Goal: Transaction & Acquisition: Obtain resource

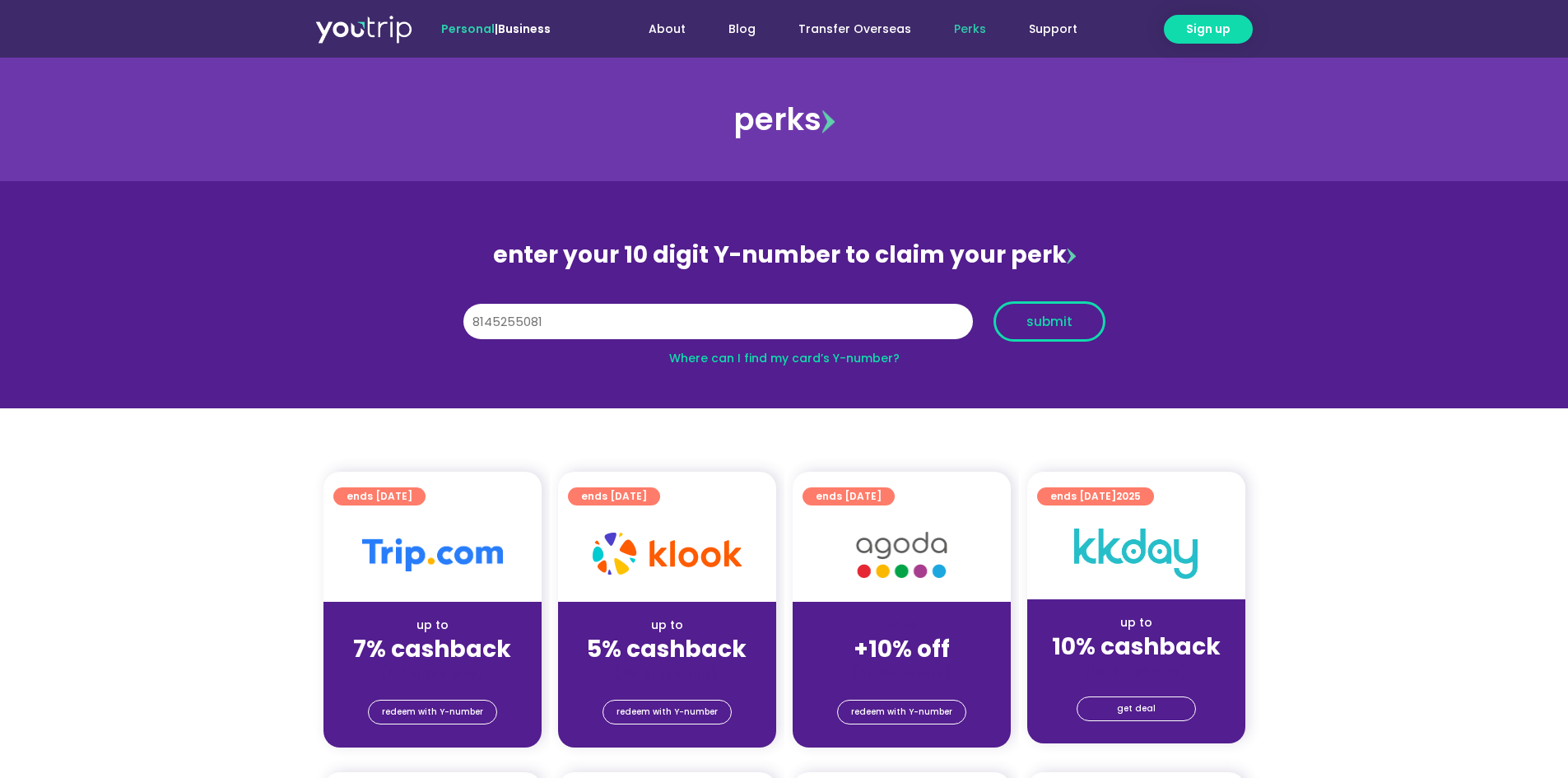
type input "8145255081"
click at [1051, 318] on span "submit" at bounding box center [1049, 322] width 46 height 12
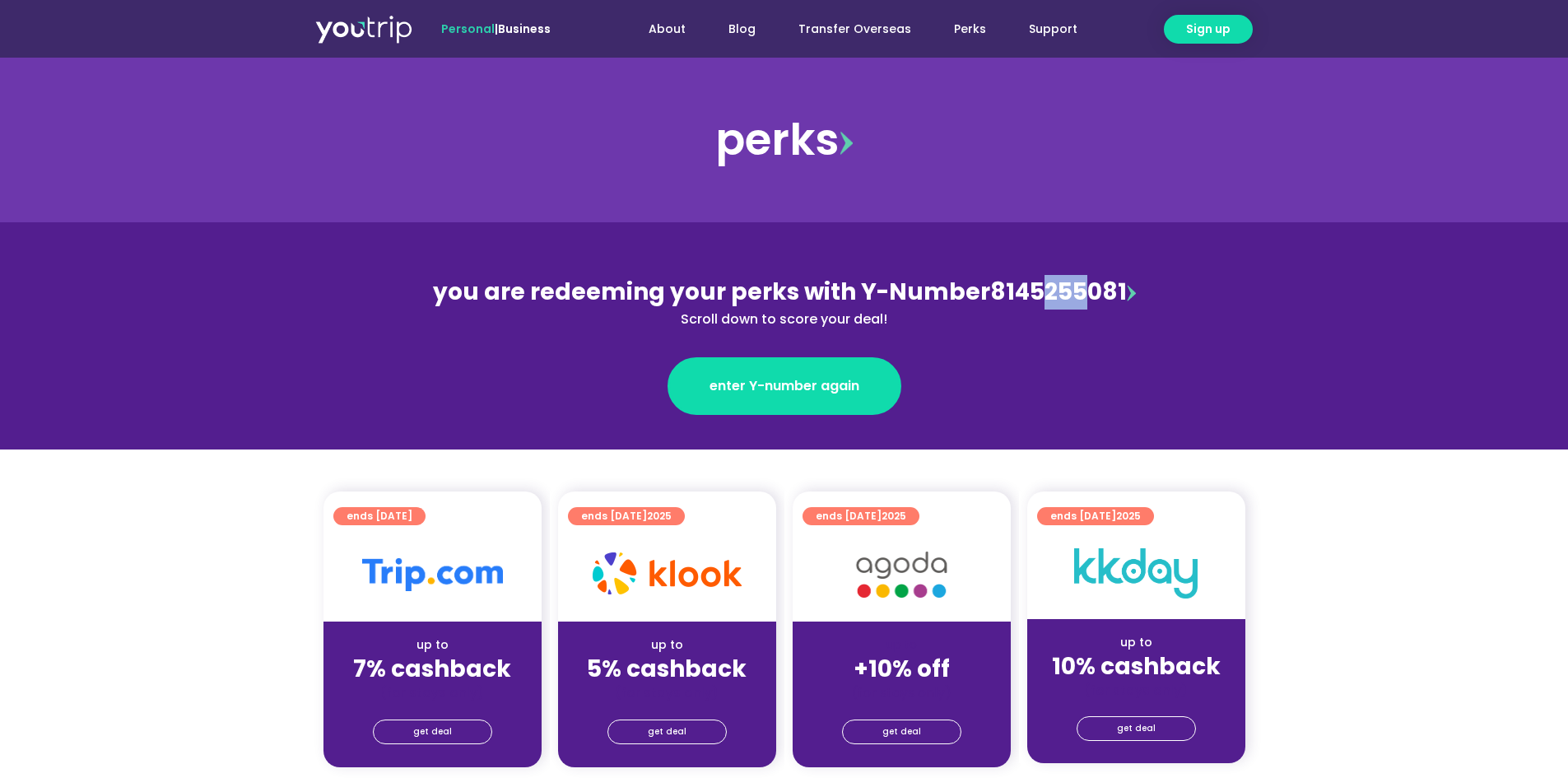
drag, startPoint x: 1042, startPoint y: 289, endPoint x: 1080, endPoint y: 291, distance: 38.1
click at [1080, 291] on div "you are redeeming your perks with Y-Number 8145255081 Scroll down to score your…" at bounding box center [784, 302] width 714 height 54
click at [1285, 301] on section "you are redeeming your perks with Y-Number 8145255081 Scroll down to score your…" at bounding box center [784, 335] width 1568 height 227
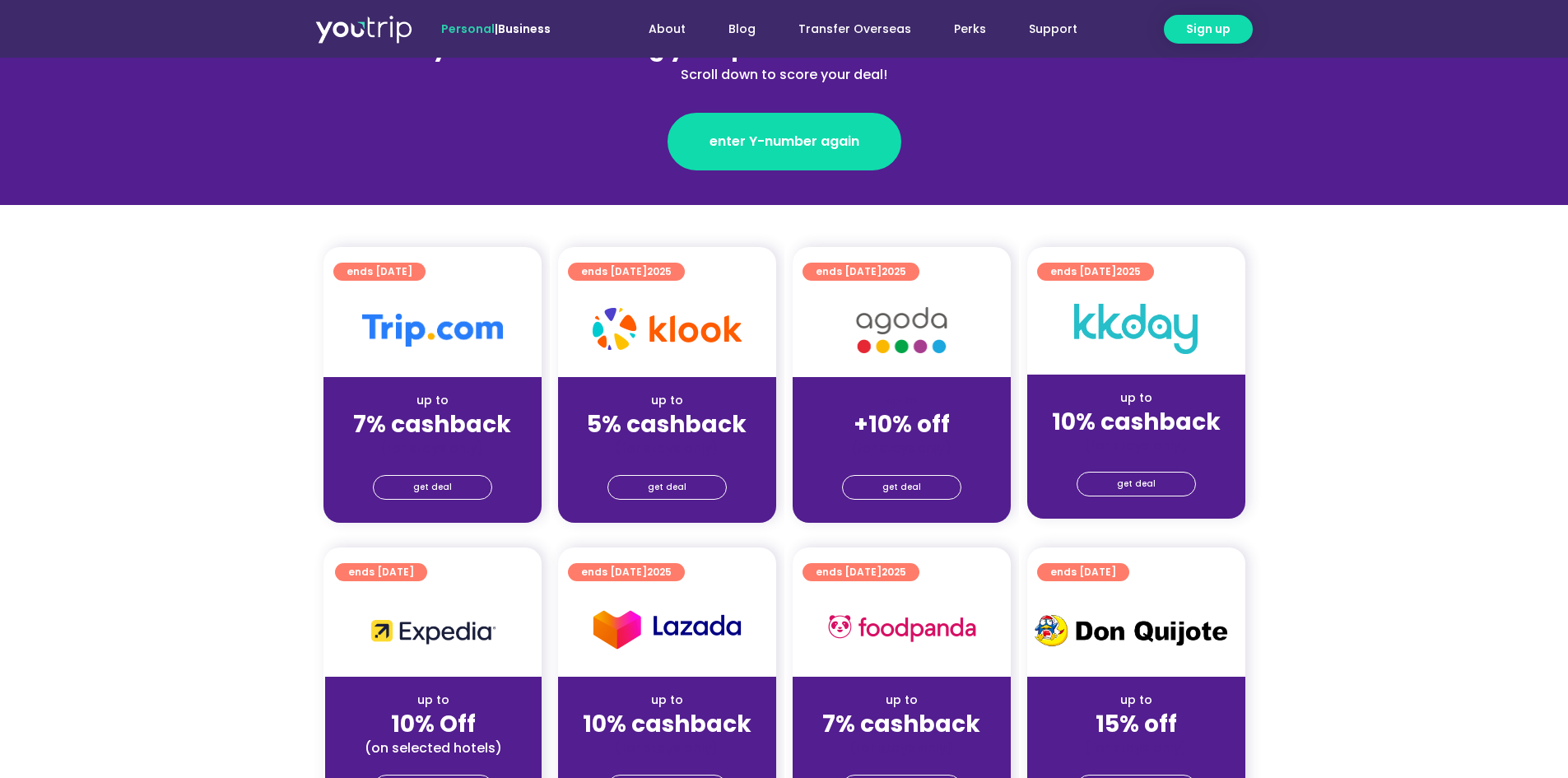
scroll to position [247, 0]
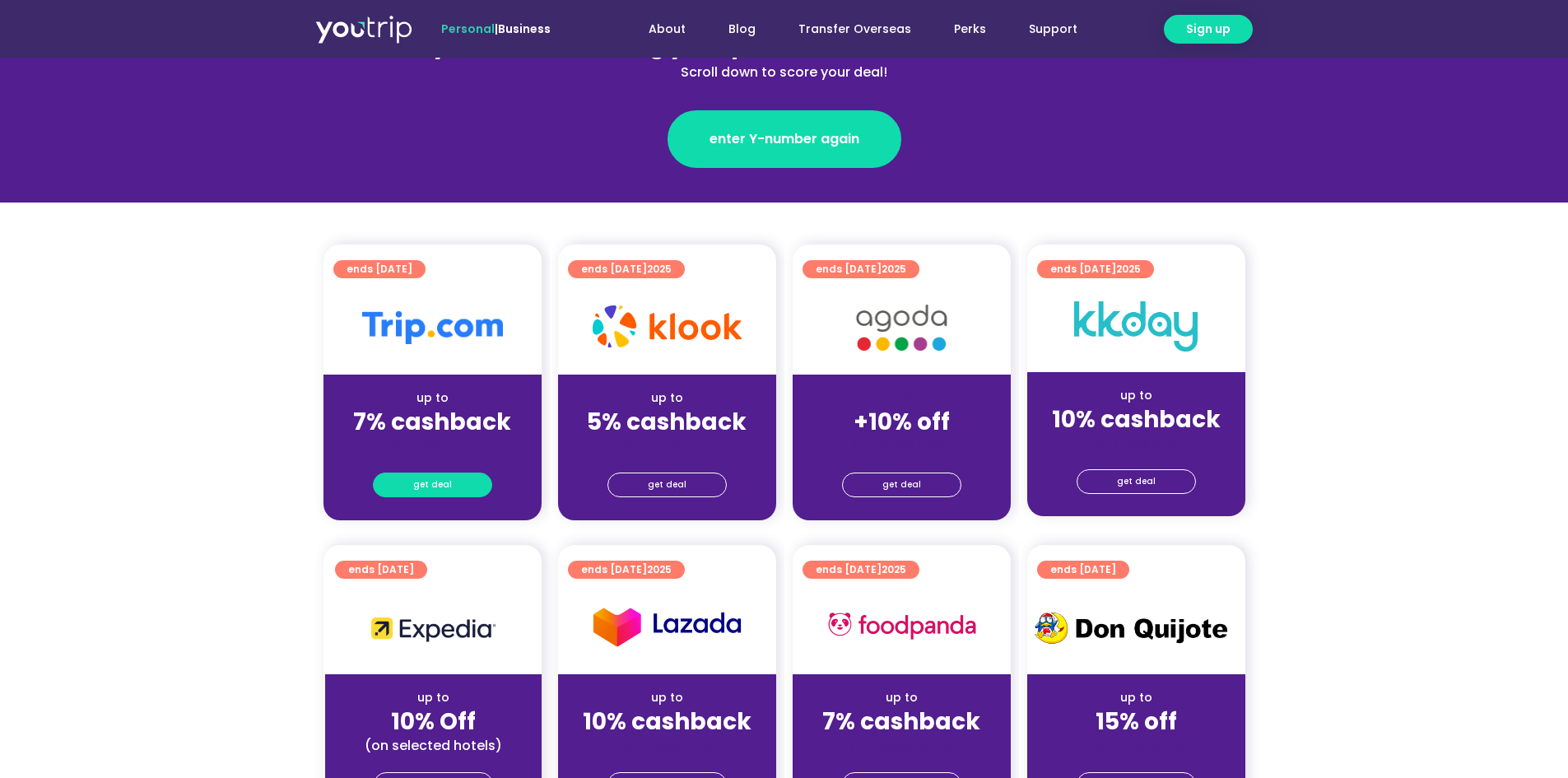
click at [443, 477] on span "get deal" at bounding box center [432, 485] width 39 height 23
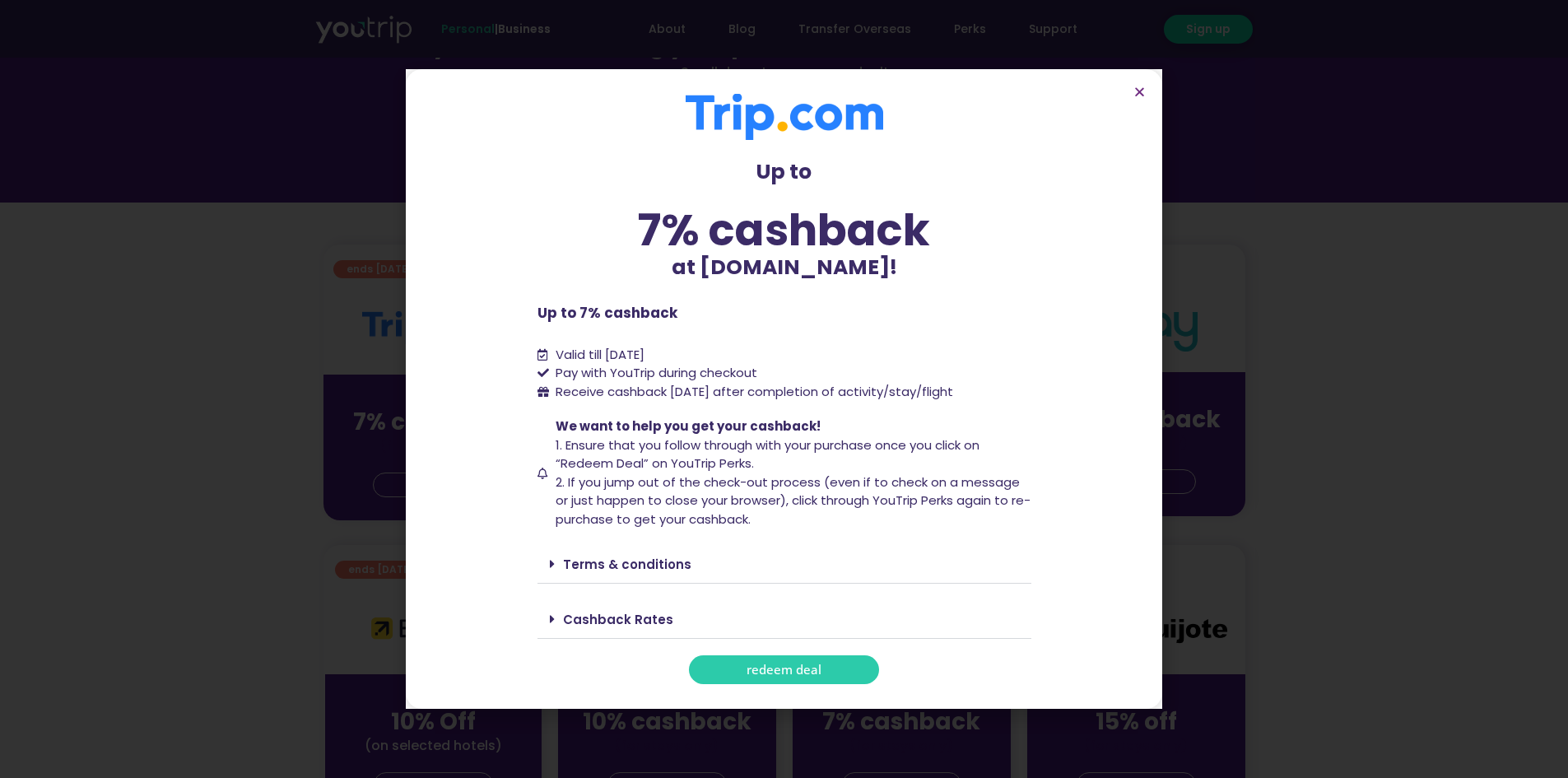
click at [808, 665] on span "redeem deal" at bounding box center [784, 670] width 75 height 12
click at [609, 610] on div "Cashback Rates" at bounding box center [784, 620] width 494 height 39
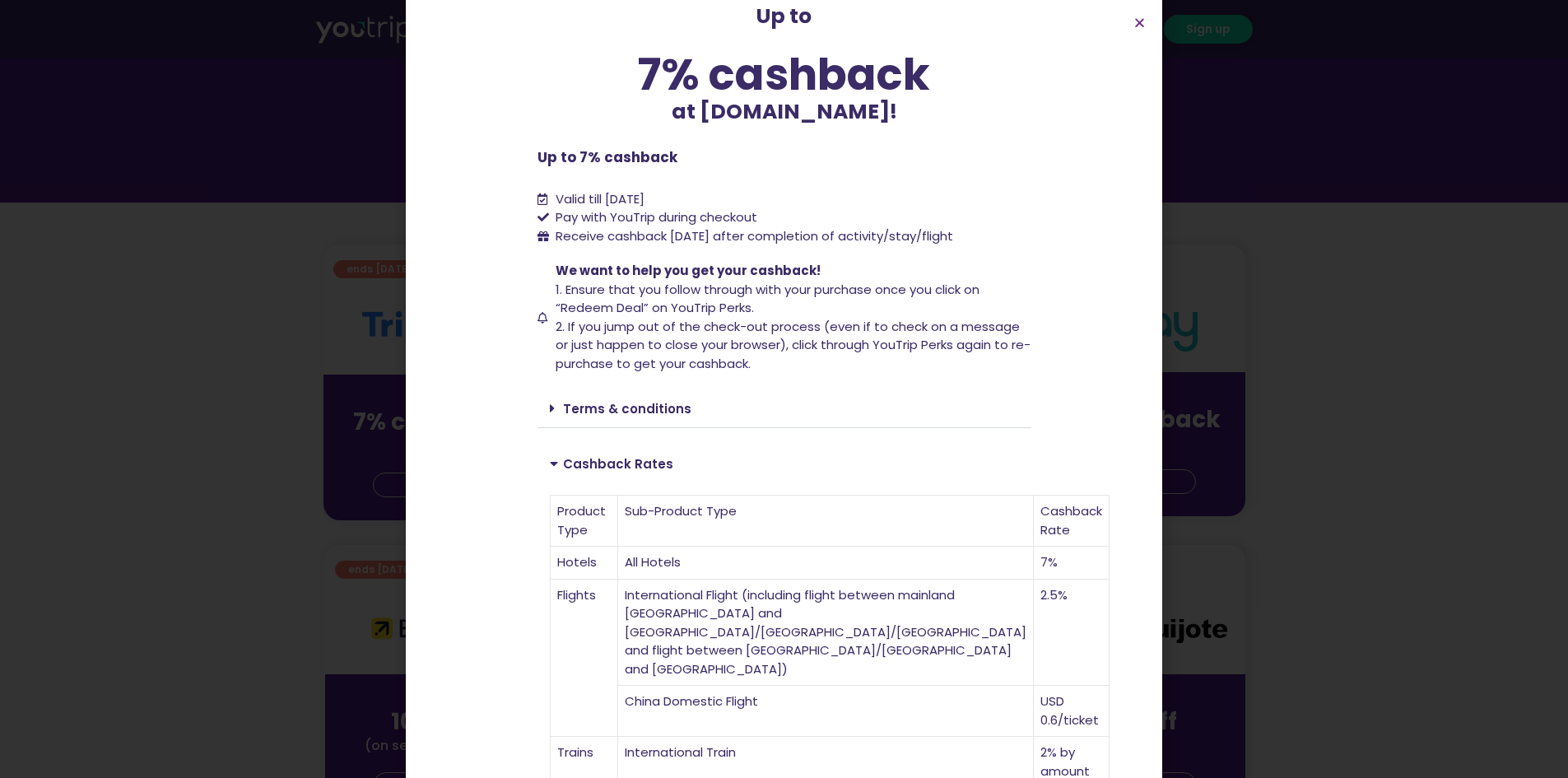
scroll to position [329, 0]
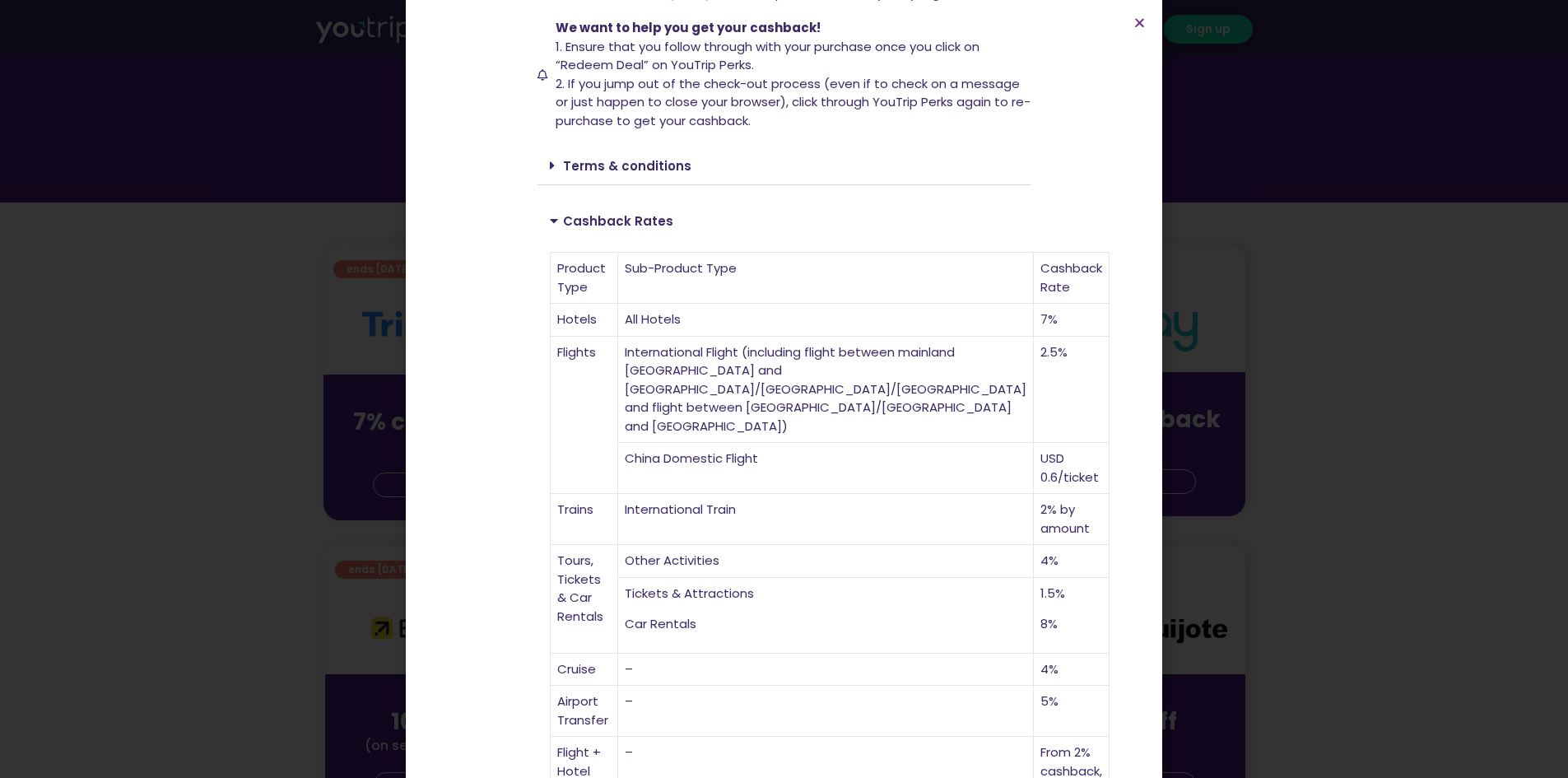
click at [1141, 14] on section "Up to 7% cashback at Trip.com! Up to 7% cashback at Trip.com! Up to 7% cashback…" at bounding box center [784, 308] width 757 height 1275
click at [1138, 26] on icon "Close" at bounding box center [1139, 22] width 12 height 12
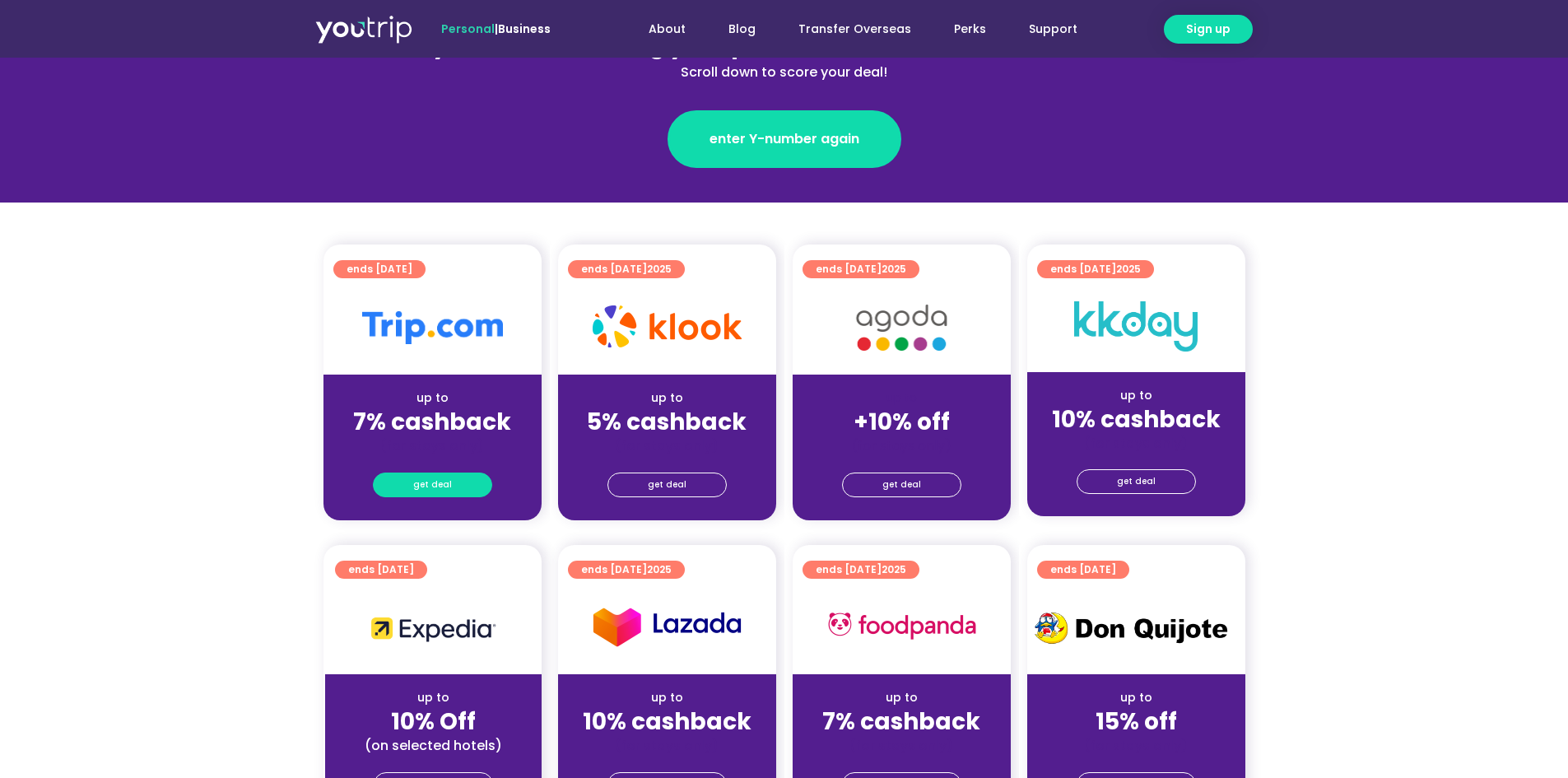
click at [433, 481] on span "get deal" at bounding box center [432, 485] width 39 height 23
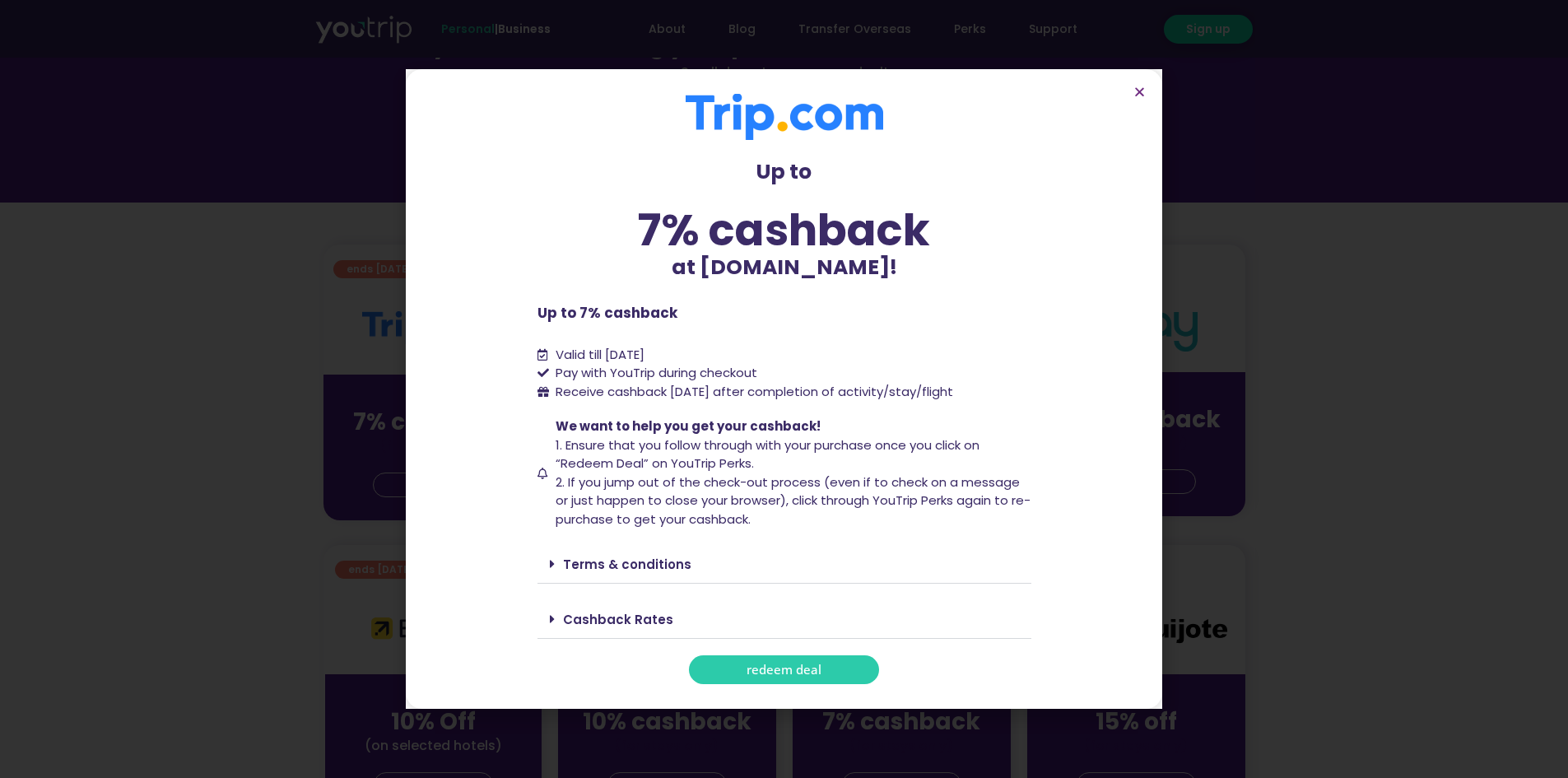
click at [781, 666] on span "redeem deal" at bounding box center [784, 670] width 75 height 12
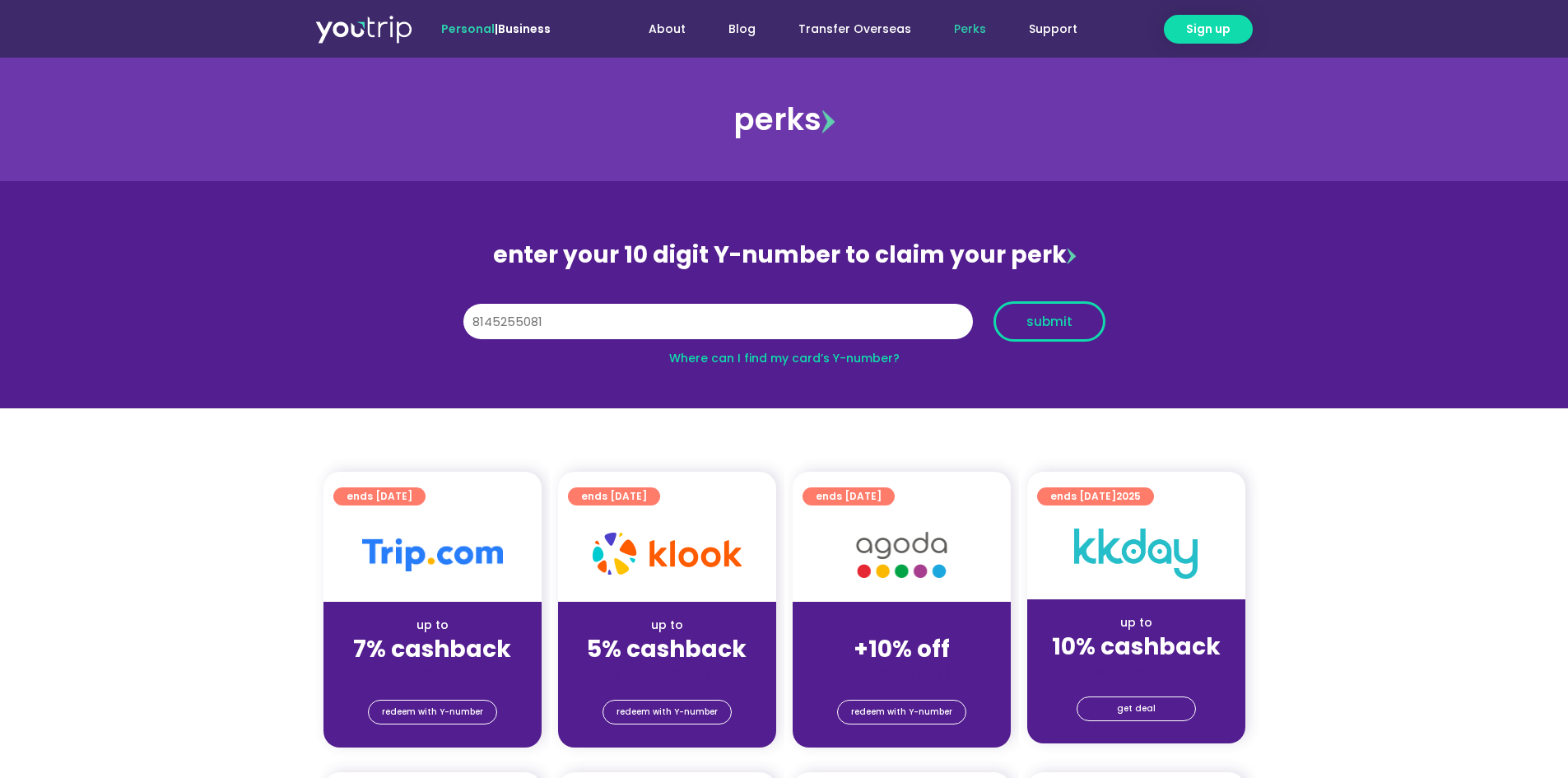
type input "8145255081"
drag, startPoint x: 1078, startPoint y: 327, endPoint x: 1105, endPoint y: 325, distance: 27.1
click at [1081, 324] on span "submit" at bounding box center [1049, 322] width 84 height 12
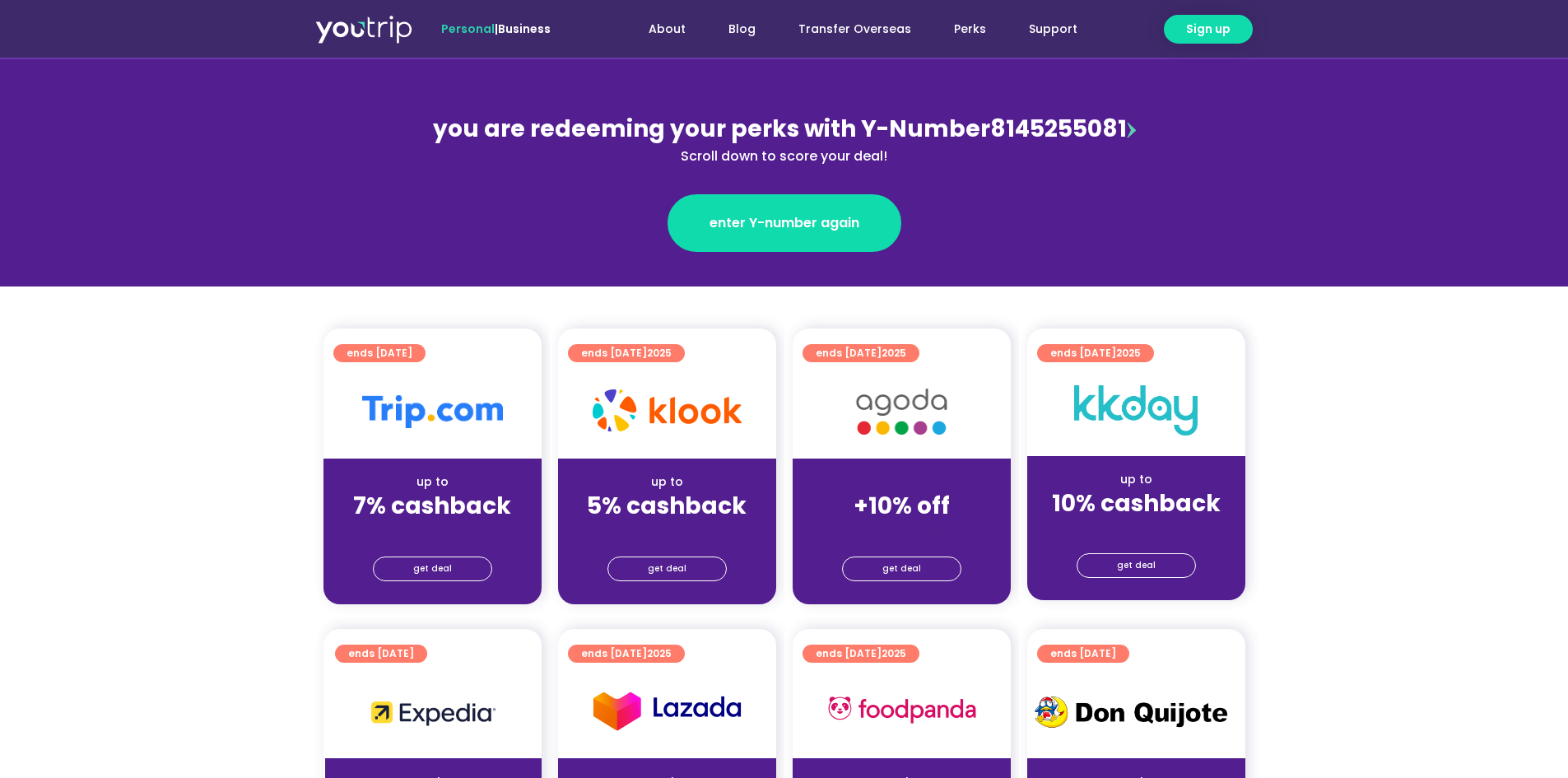
scroll to position [165, 0]
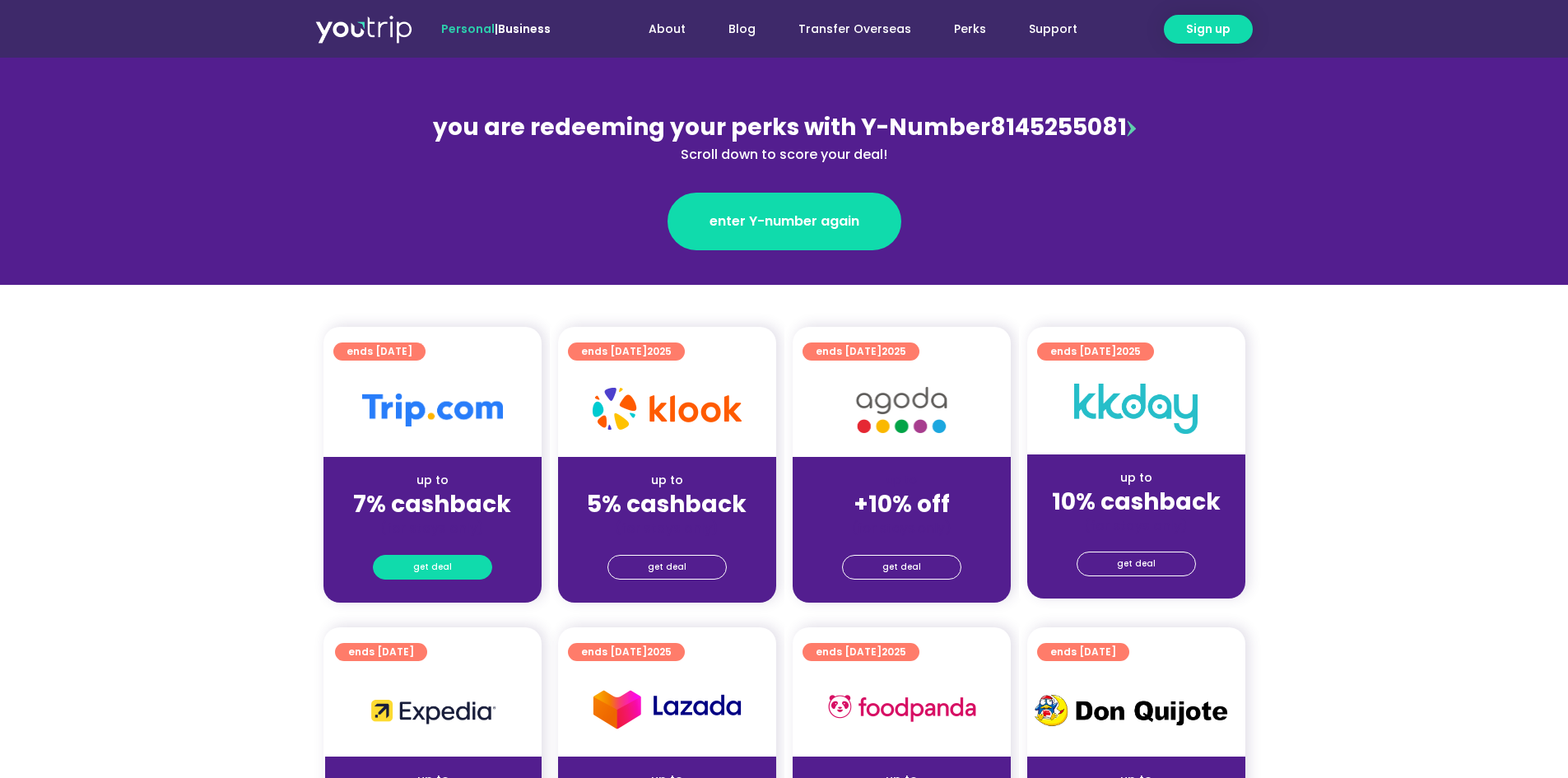
click at [426, 565] on span "get deal" at bounding box center [432, 567] width 39 height 23
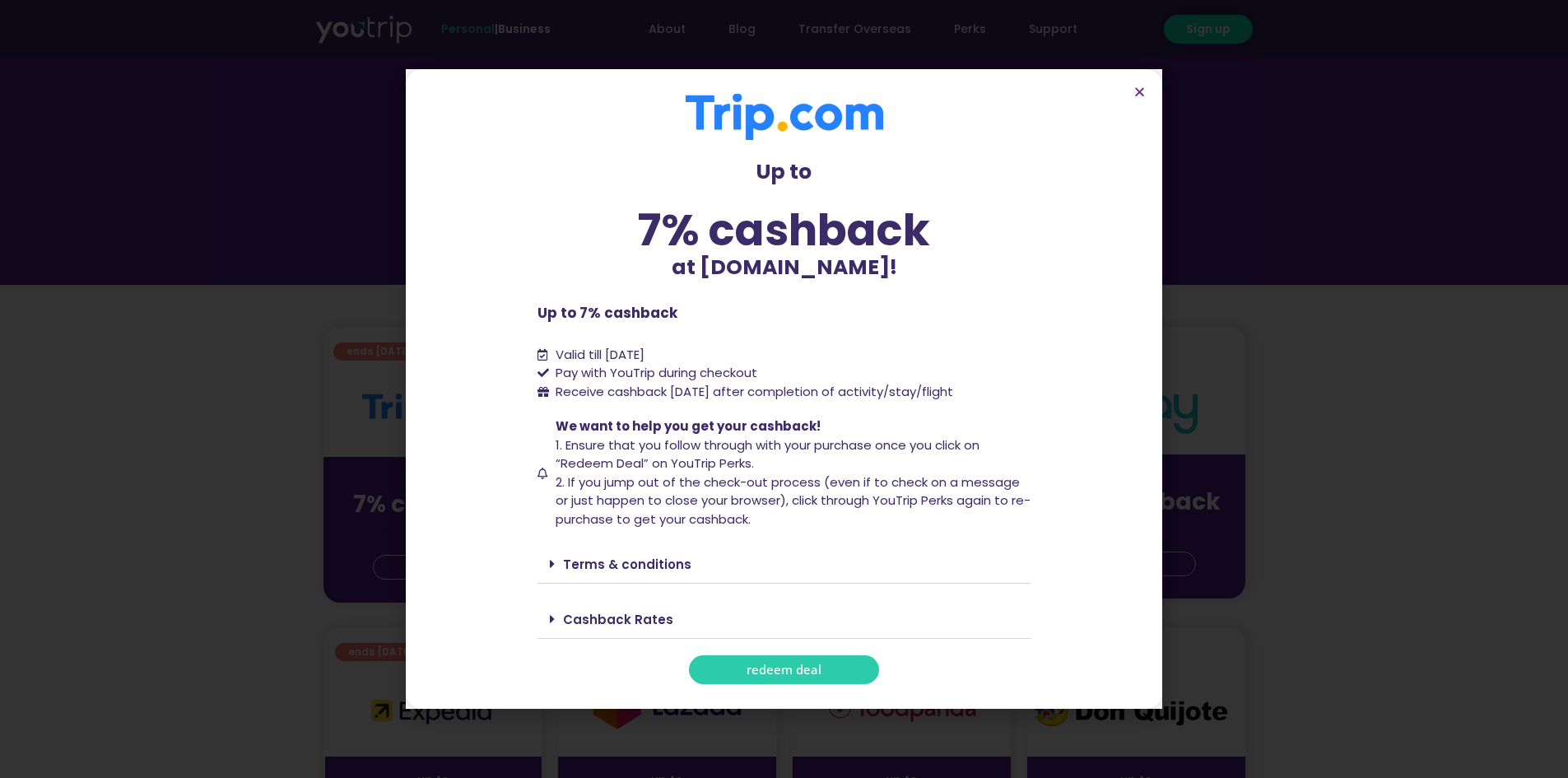
click at [605, 613] on link "Cashback Rates" at bounding box center [619, 620] width 111 height 17
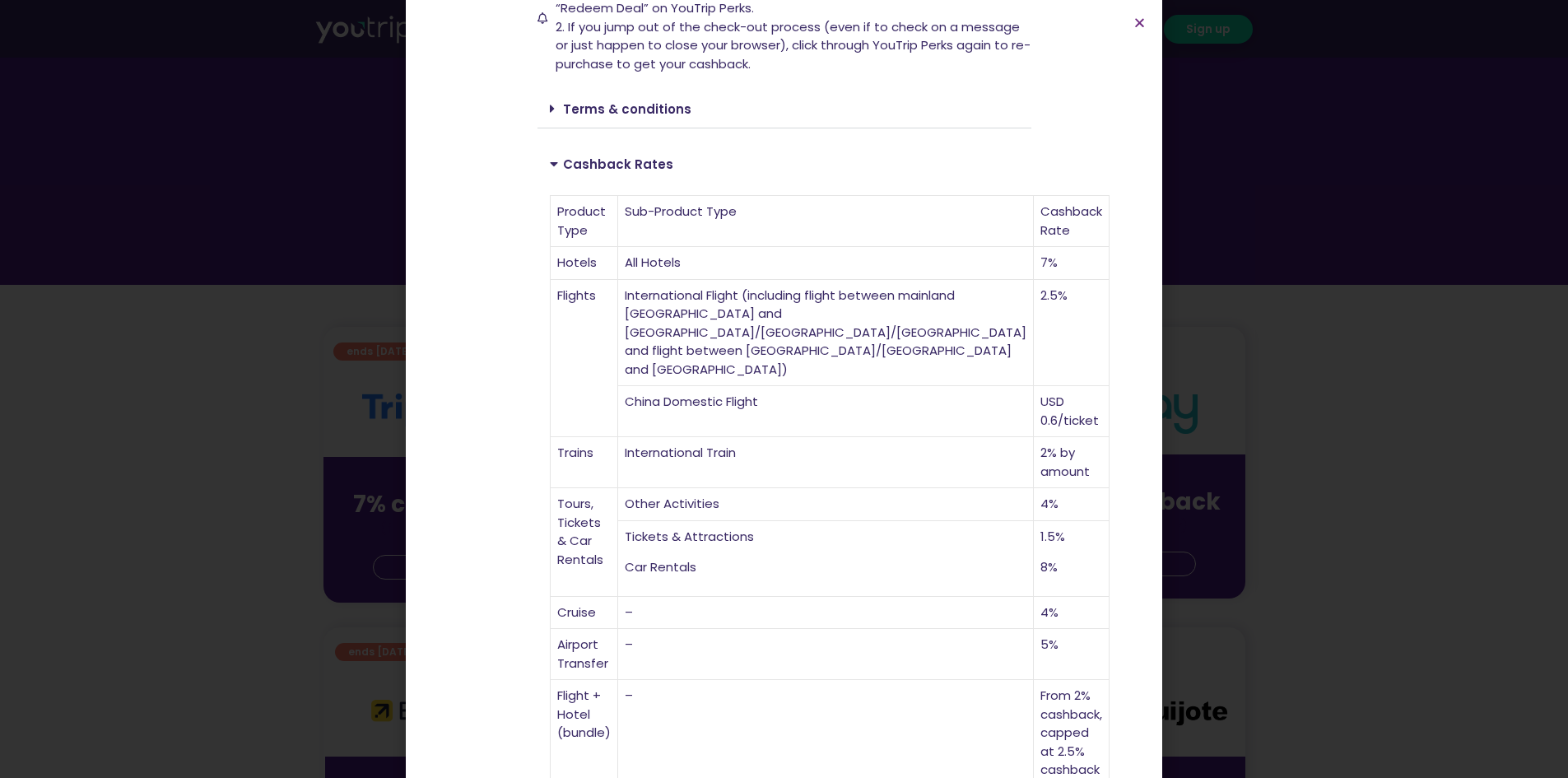
scroll to position [405, 0]
